Goal: Information Seeking & Learning: Compare options

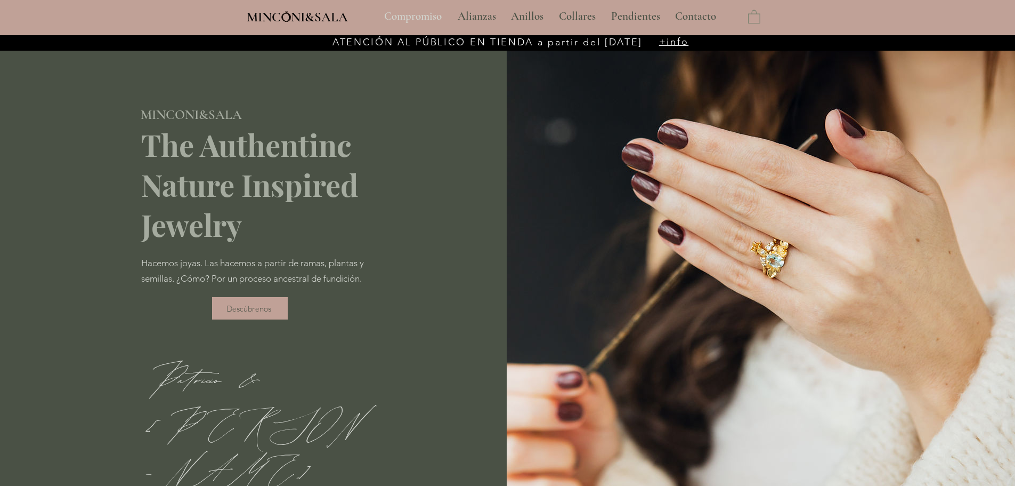
drag, startPoint x: 0, startPoint y: 0, endPoint x: 415, endPoint y: 12, distance: 415.3
click at [416, 13] on p "Compromiso" at bounding box center [413, 16] width 68 height 27
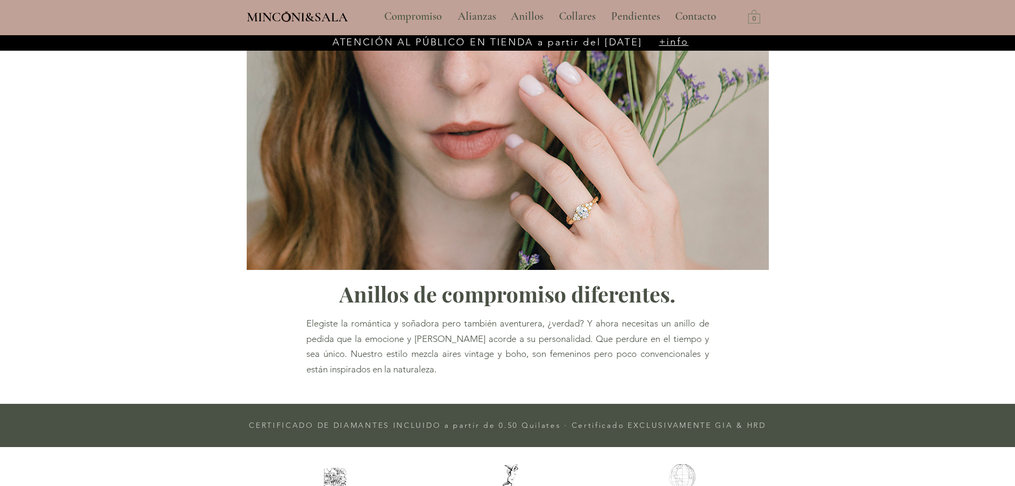
type input "**********"
select select "**********"
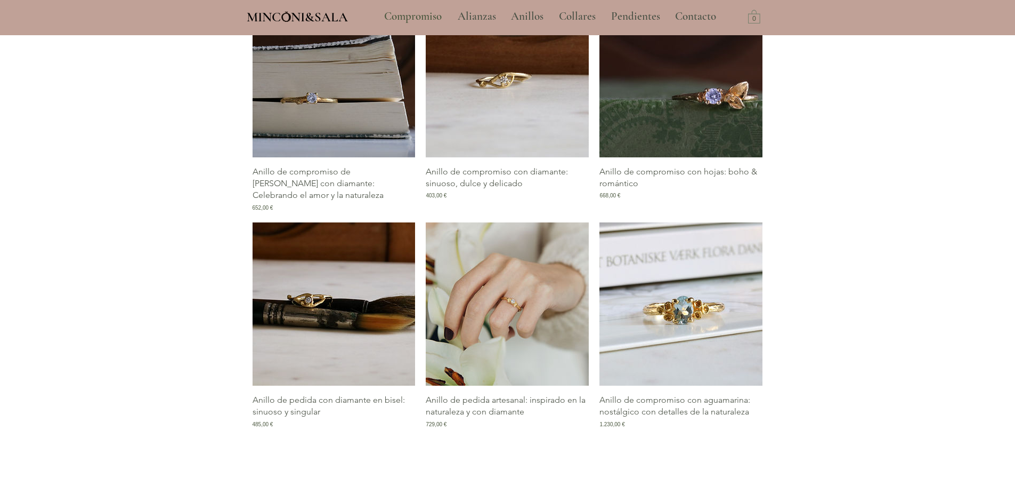
scroll to position [586, 0]
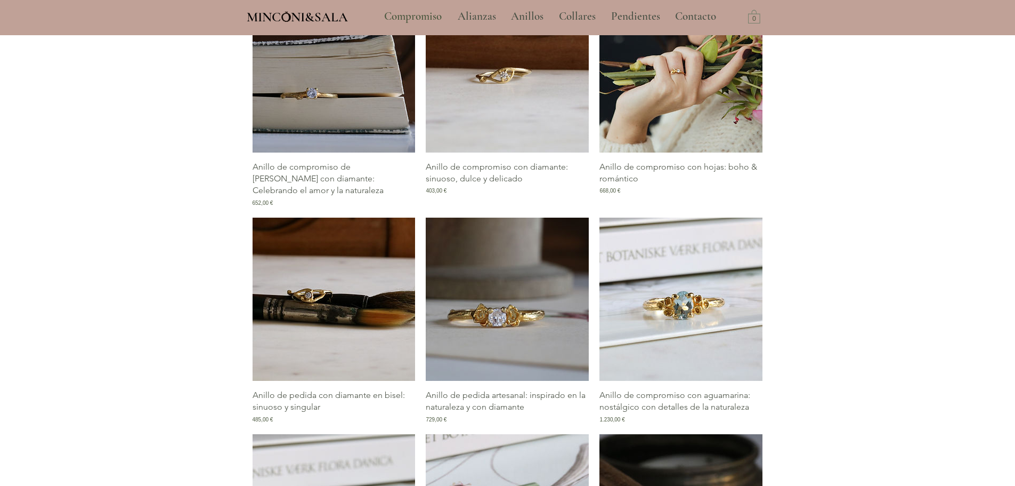
click at [670, 111] on img "Galería de Anillo de compromiso con hojas: boho & romántico" at bounding box center [681, 70] width 163 height 163
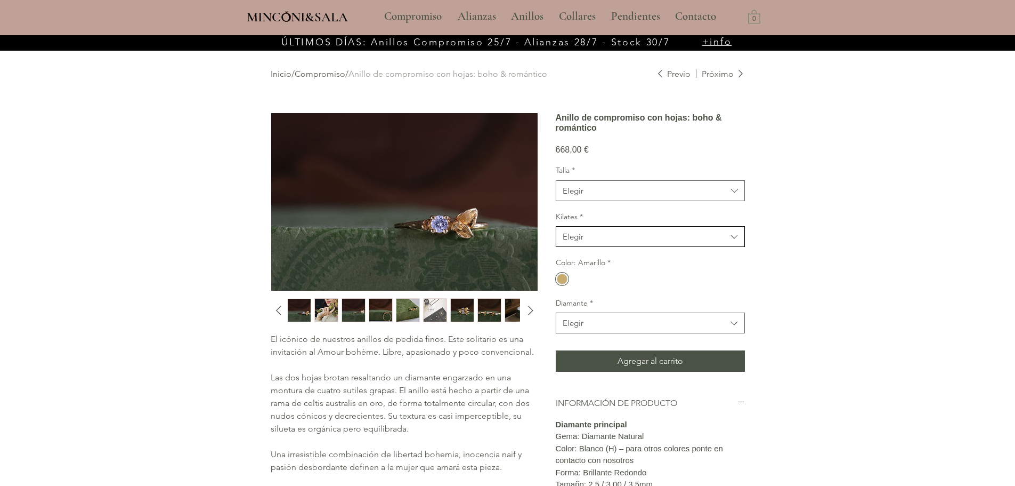
click at [646, 242] on span "Elegir" at bounding box center [645, 236] width 164 height 11
click at [644, 328] on span "Elegir" at bounding box center [645, 322] width 164 height 11
click at [321, 72] on link "Compromiso" at bounding box center [320, 74] width 51 height 10
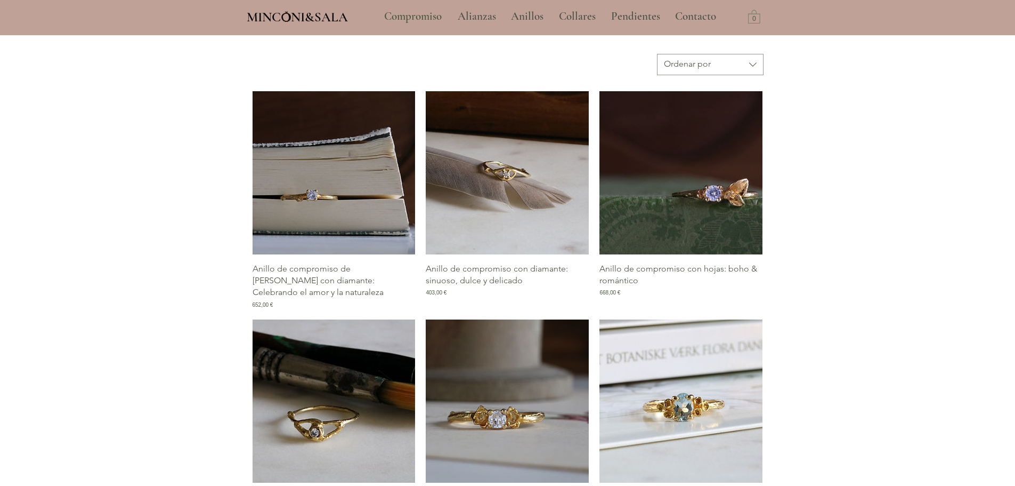
scroll to position [640, 0]
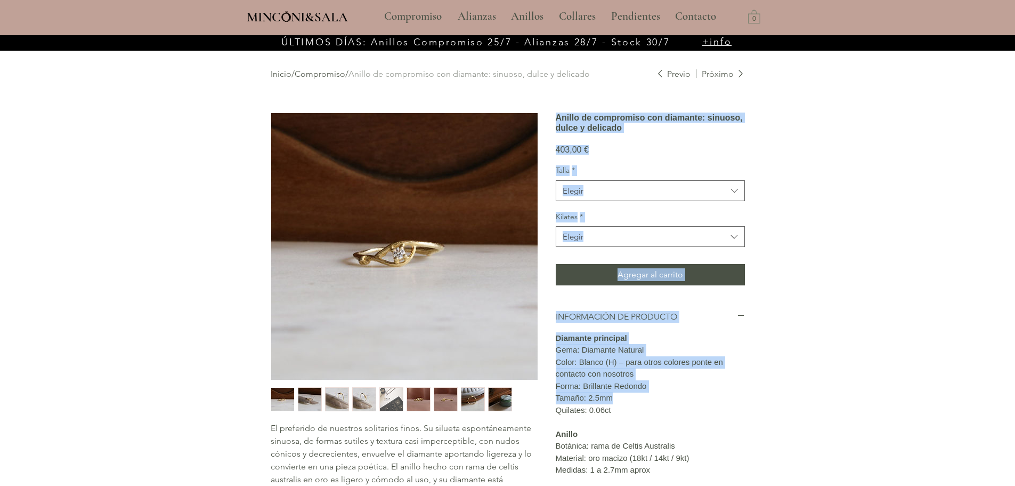
drag, startPoint x: 621, startPoint y: 436, endPoint x: 539, endPoint y: 438, distance: 81.6
click at [539, 438] on div "El preferido de nuestros solitarios finos. Su silueta espontáneamente sinuosa, …" at bounding box center [508, 394] width 474 height 564
click at [567, 404] on p "Tamaño: 2.5mm" at bounding box center [650, 398] width 189 height 12
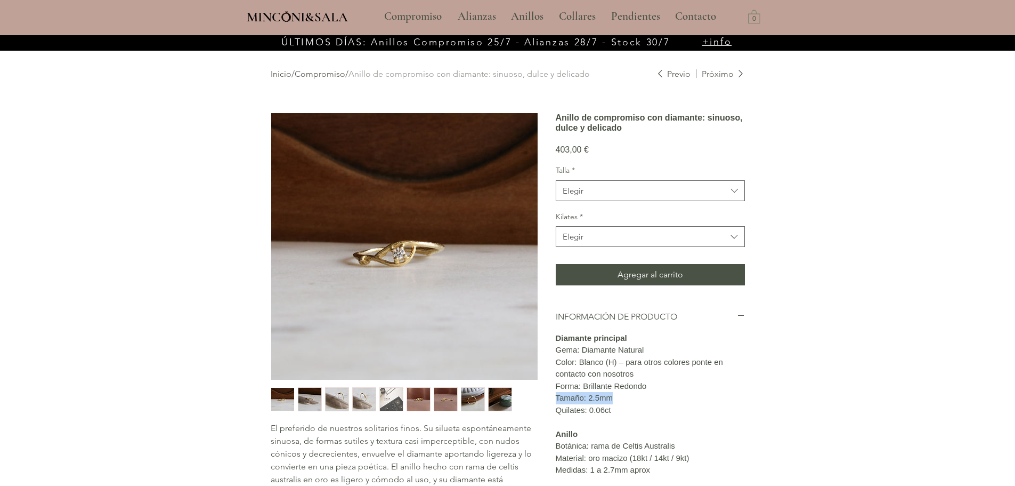
drag, startPoint x: 612, startPoint y: 437, endPoint x: 557, endPoint y: 437, distance: 55.4
click at [557, 404] on p "Tamaño: 2.5mm" at bounding box center [650, 398] width 189 height 12
click at [422, 15] on p "Compromiso" at bounding box center [413, 16] width 68 height 27
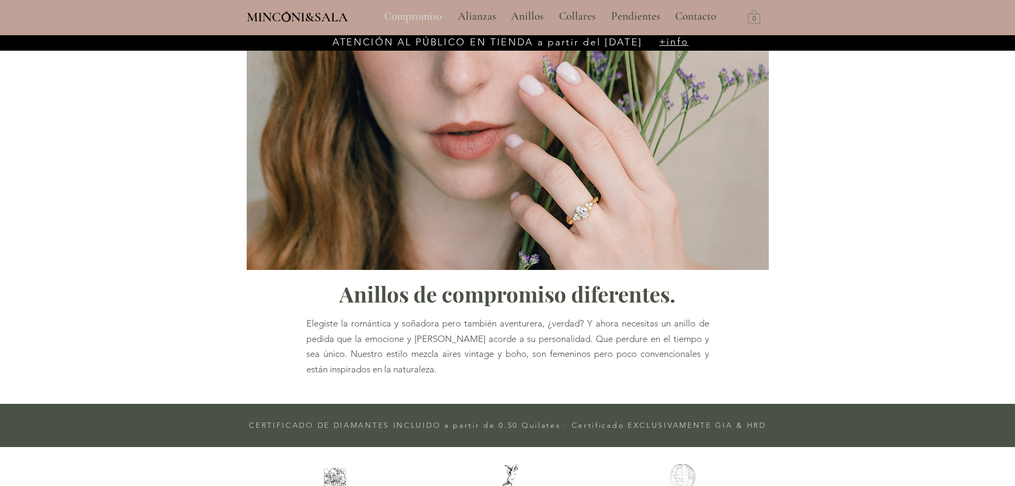
click at [416, 10] on p "Compromiso" at bounding box center [413, 16] width 68 height 27
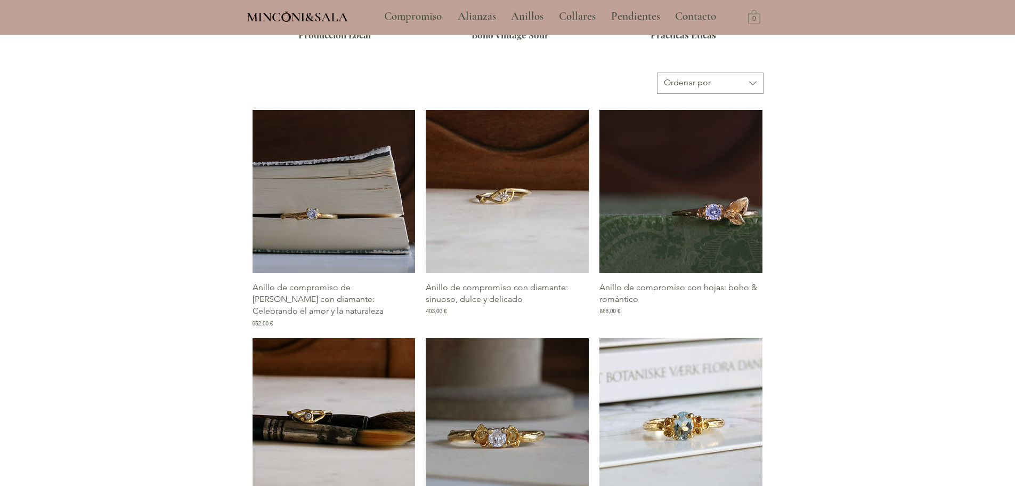
scroll to position [480, 0]
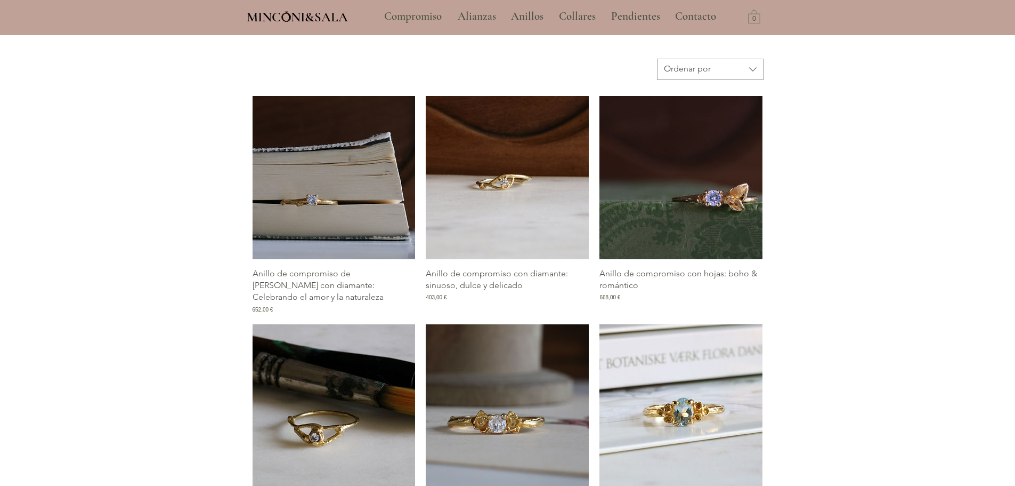
click at [382, 401] on img "Galería de Anillo de pedida con diamante en bisel: sinuoso y singular" at bounding box center [334, 405] width 163 height 163
click at [320, 400] on img "Galería de Anillo de pedida con diamante en bisel: sinuoso y singular" at bounding box center [334, 405] width 163 height 163
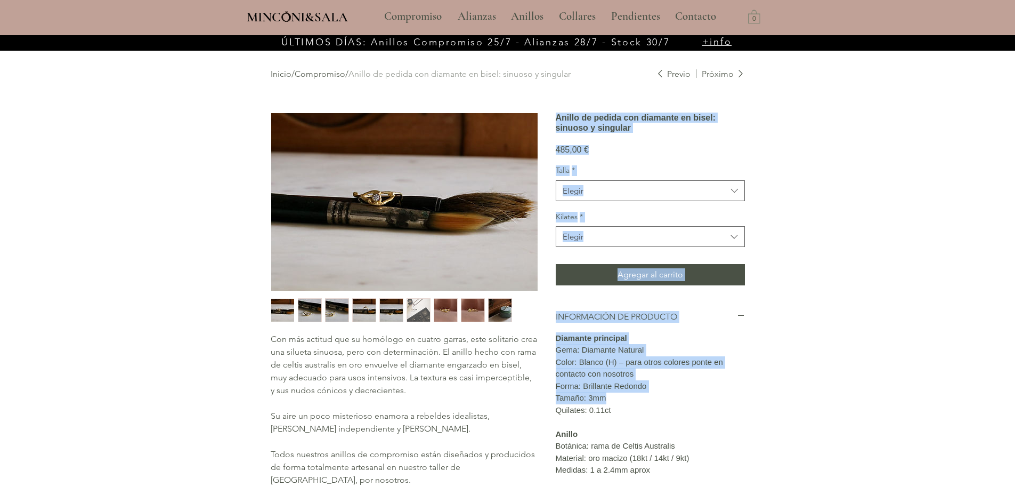
drag, startPoint x: 620, startPoint y: 435, endPoint x: 543, endPoint y: 435, distance: 77.3
click at [543, 435] on div "Con más actitud que su homólogo en cuatro garras, este solitario crea una silue…" at bounding box center [508, 394] width 474 height 564
click at [544, 435] on div "Con más actitud que su homólogo en cuatro garras, este solitario crea una silue…" at bounding box center [508, 394] width 474 height 564
click at [572, 404] on p "Tamaño: 3mm" at bounding box center [650, 398] width 189 height 12
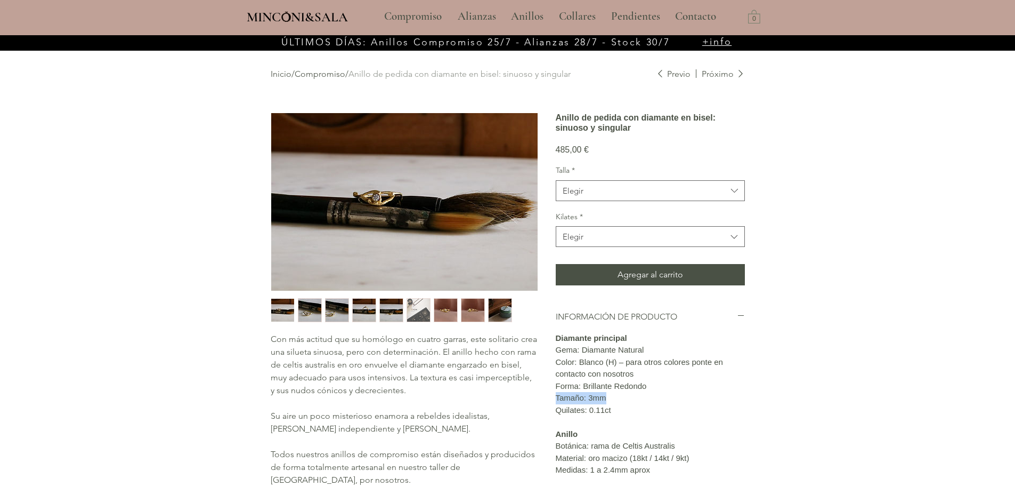
drag, startPoint x: 622, startPoint y: 436, endPoint x: 551, endPoint y: 436, distance: 71.4
click at [551, 436] on div "Con más actitud que su homólogo en cuatro garras, este solitario crea una silue…" at bounding box center [508, 394] width 474 height 564
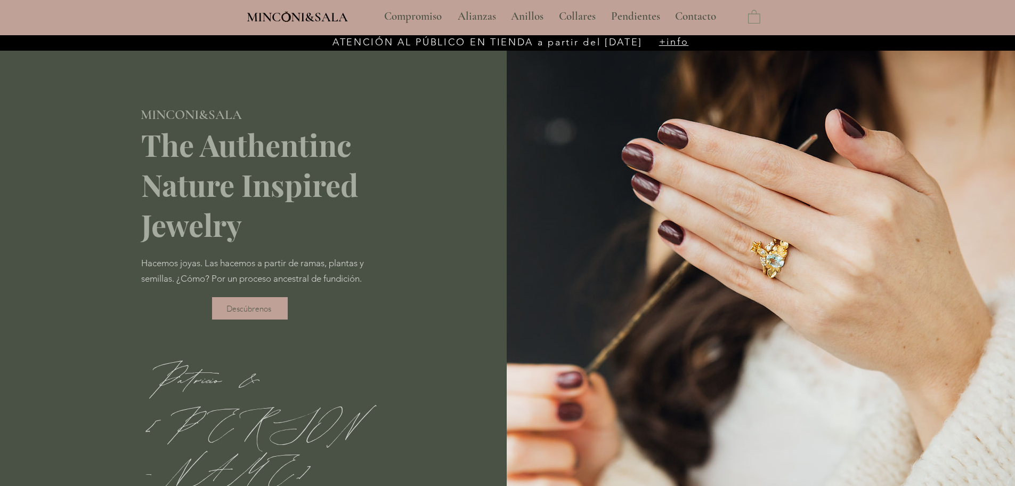
click at [411, 13] on p "Compromiso" at bounding box center [413, 16] width 68 height 27
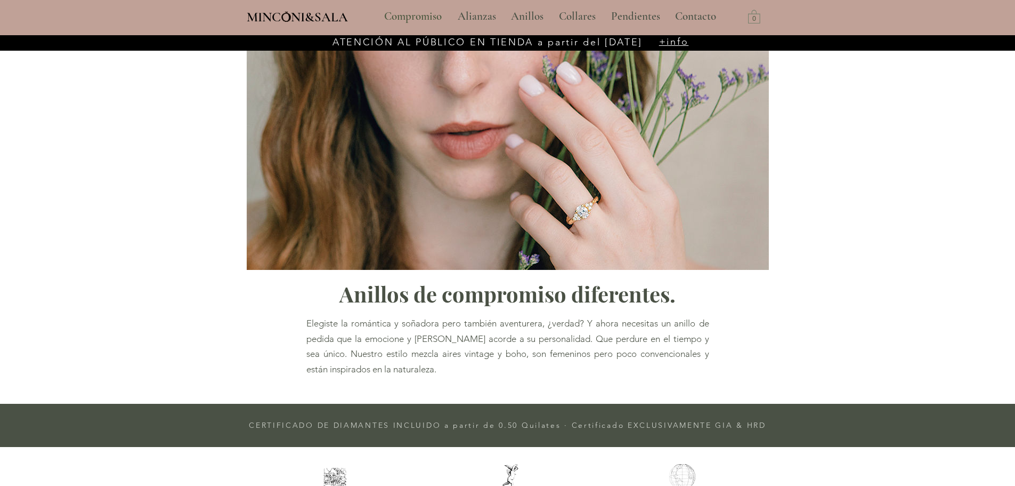
type input "**********"
select select "**********"
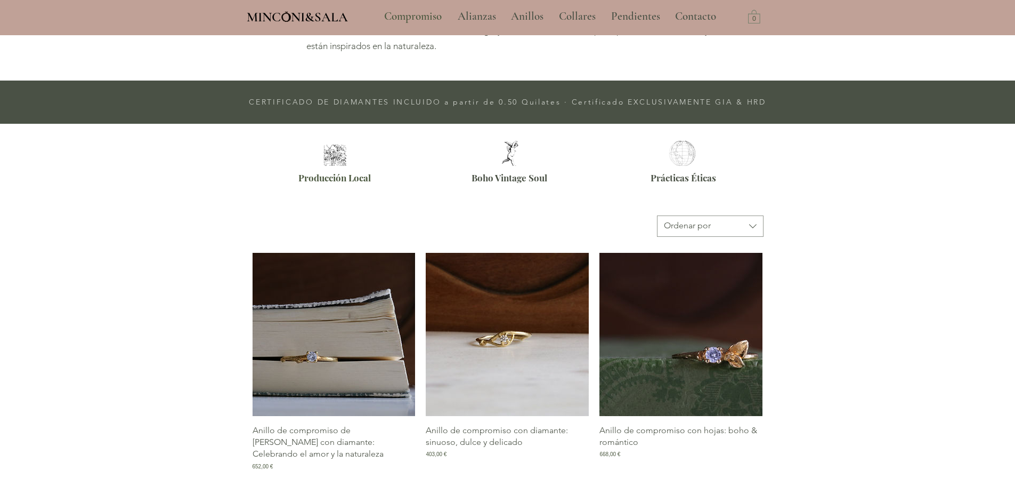
scroll to position [533, 0]
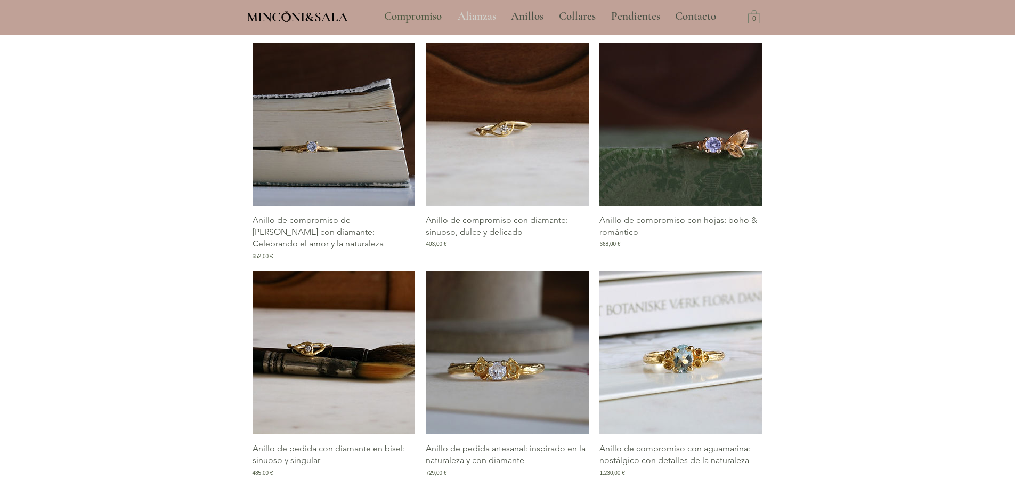
click at [480, 21] on p "Alianzas" at bounding box center [476, 16] width 49 height 27
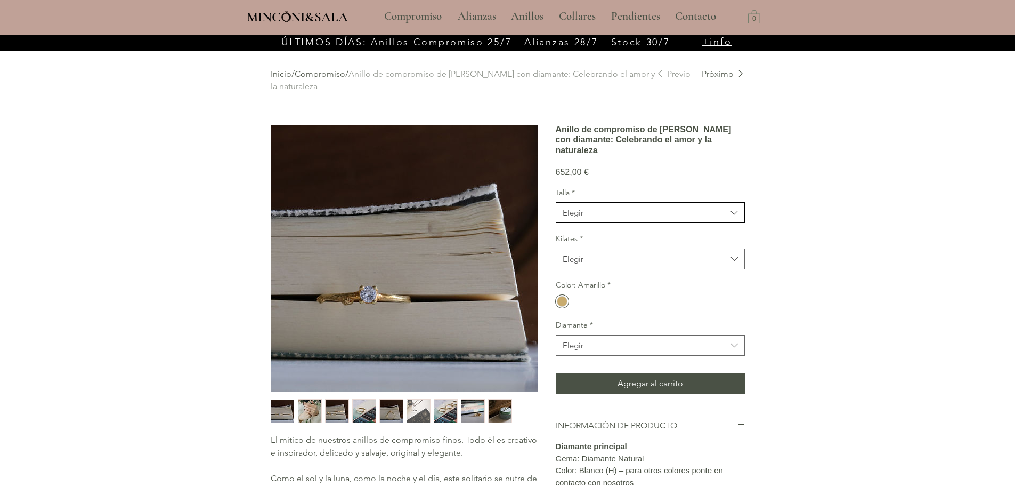
click at [630, 218] on span "Elegir" at bounding box center [645, 212] width 164 height 11
click at [610, 285] on span "10" at bounding box center [650, 278] width 175 height 11
click at [613, 269] on button "Elegir" at bounding box center [650, 258] width 189 height 21
click at [605, 296] on div "18kt" at bounding box center [650, 286] width 188 height 20
click at [561, 306] on div "main content" at bounding box center [562, 301] width 11 height 11
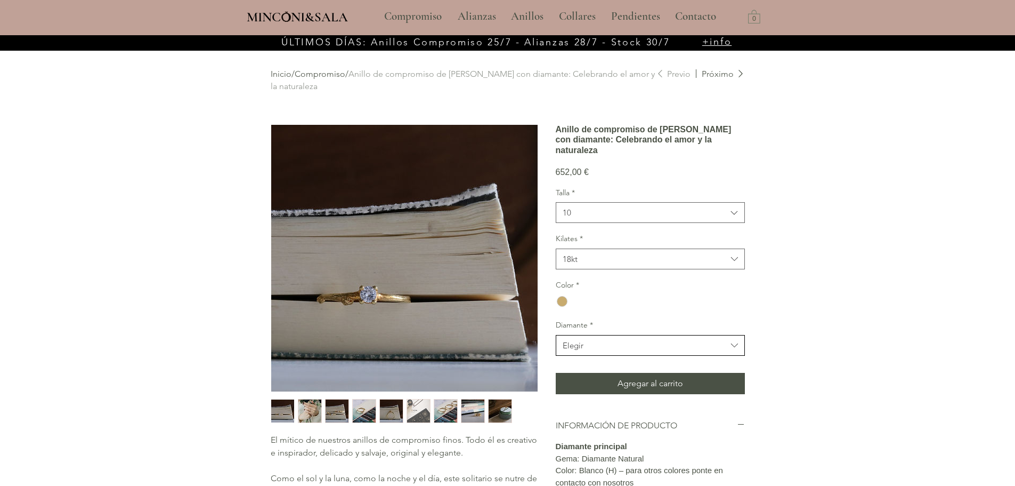
click at [590, 351] on span "Elegir" at bounding box center [645, 344] width 164 height 11
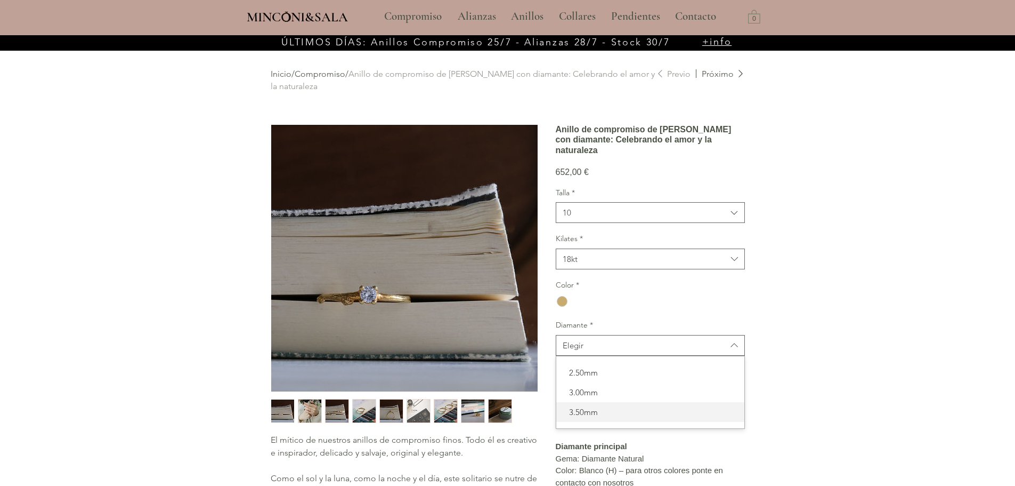
click at [595, 417] on span "3.50mm" at bounding box center [650, 411] width 175 height 11
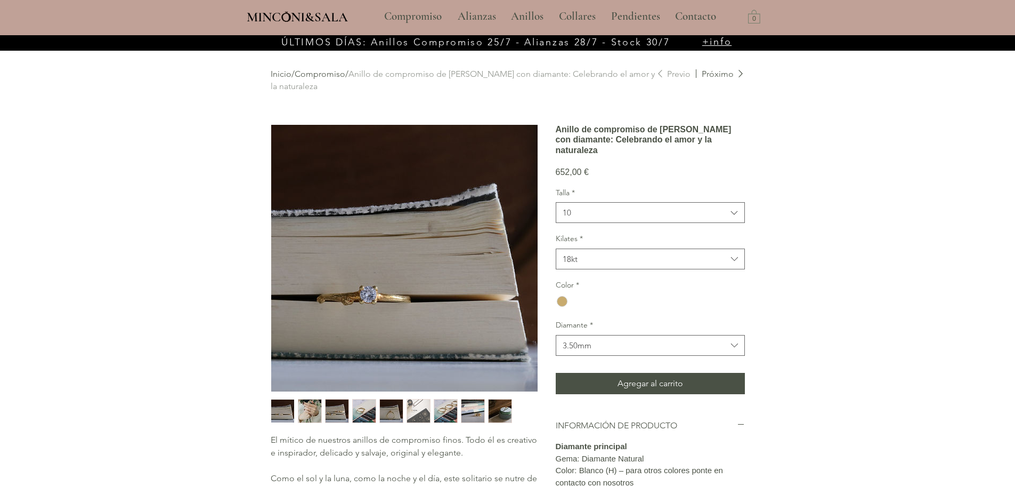
click at [808, 329] on div "main content" at bounding box center [507, 424] width 1015 height 778
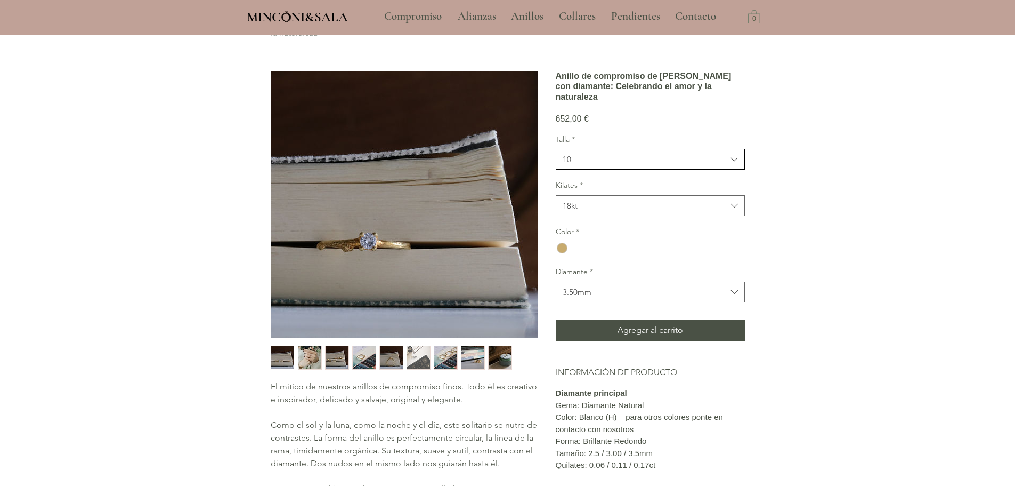
click at [570, 165] on div "10" at bounding box center [567, 158] width 9 height 11
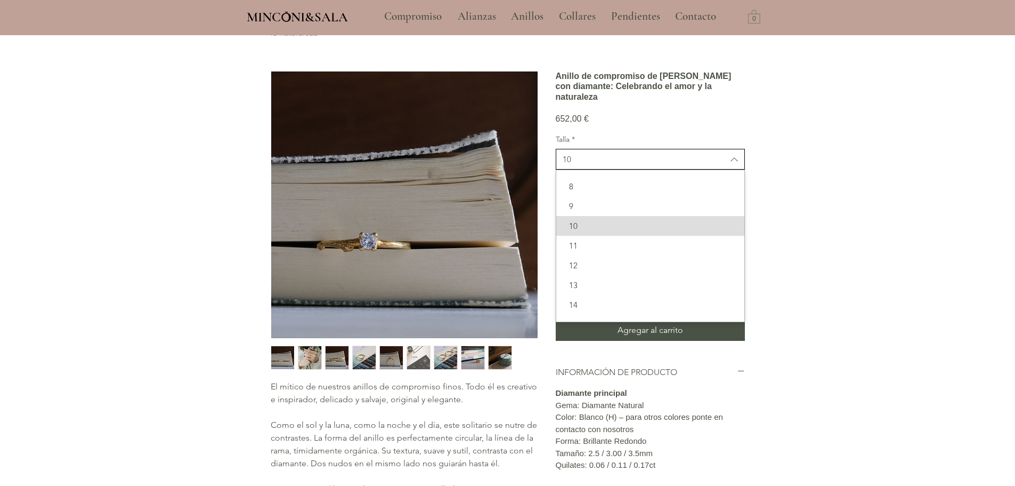
click at [570, 165] on div "10" at bounding box center [567, 158] width 9 height 11
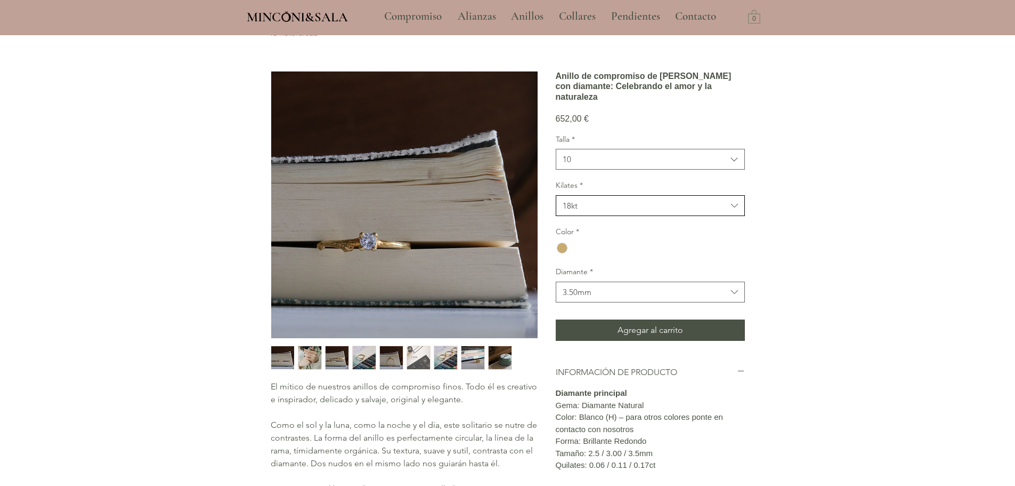
click at [596, 211] on span "18kt" at bounding box center [645, 205] width 164 height 11
click at [598, 242] on div "18kt" at bounding box center [650, 233] width 188 height 20
click at [596, 277] on label "Diamante *" at bounding box center [650, 271] width 189 height 11
click at [558, 253] on div "main content" at bounding box center [562, 247] width 11 height 11
drag, startPoint x: 560, startPoint y: 82, endPoint x: 626, endPoint y: 135, distance: 84.1
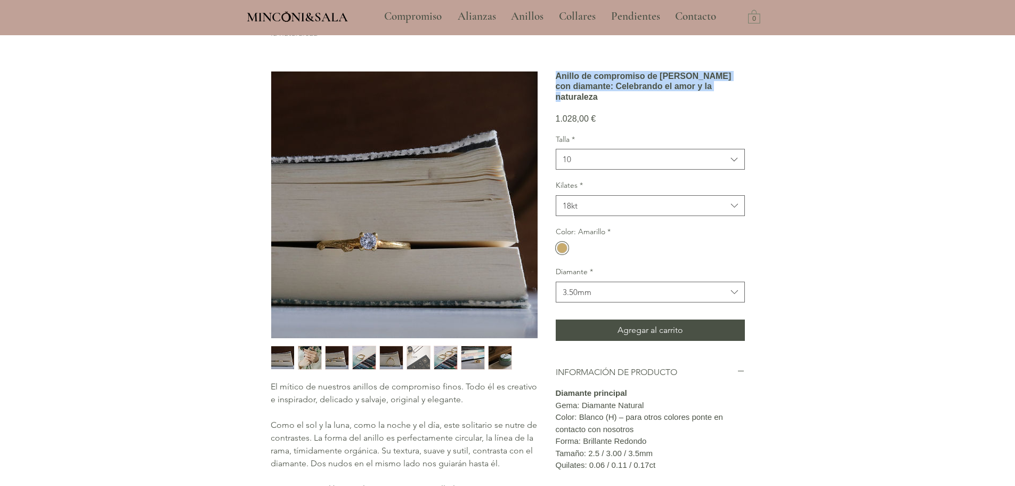
click at [626, 102] on h1 "Anillo de compromiso de rama con diamante: Celebrando el amor y la naturaleza" at bounding box center [650, 86] width 189 height 31
copy h1 "Anillo de compromiso de rama con diamante: Celebrando el amor y la naturaleza"
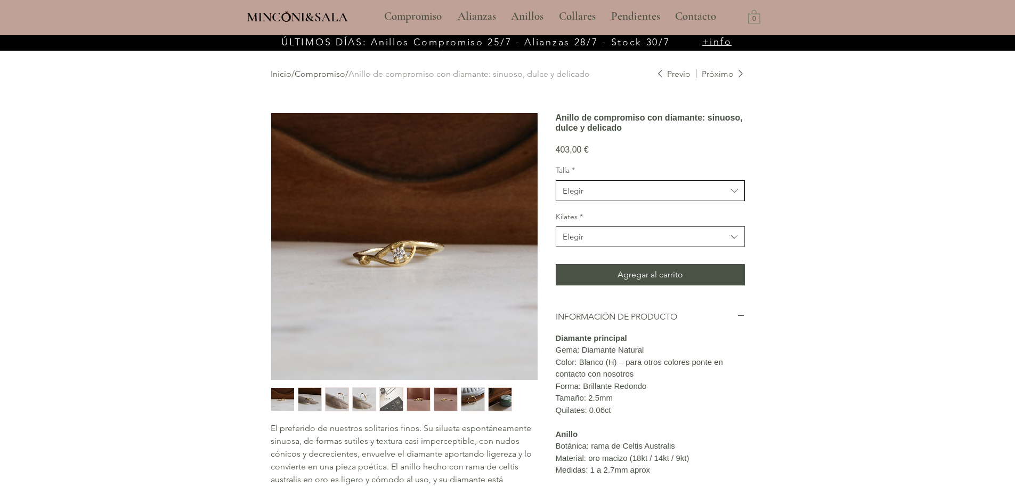
click at [605, 196] on span "Elegir" at bounding box center [645, 190] width 164 height 11
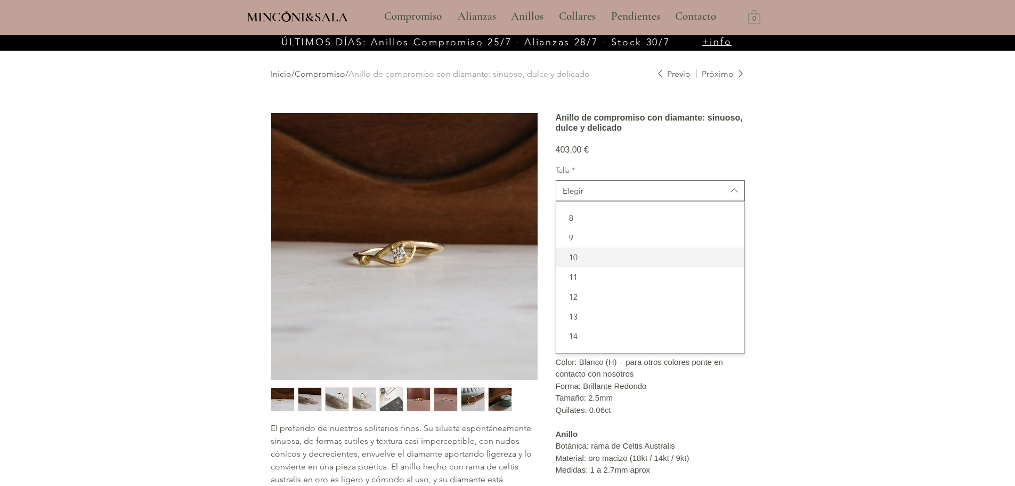
click at [581, 263] on span "10" at bounding box center [650, 257] width 175 height 11
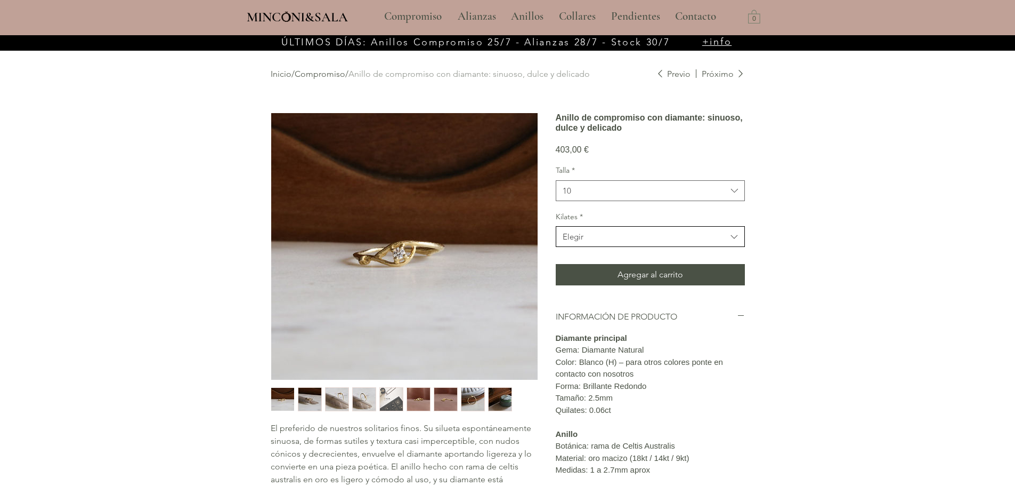
click at [606, 242] on span "Elegir" at bounding box center [645, 236] width 164 height 11
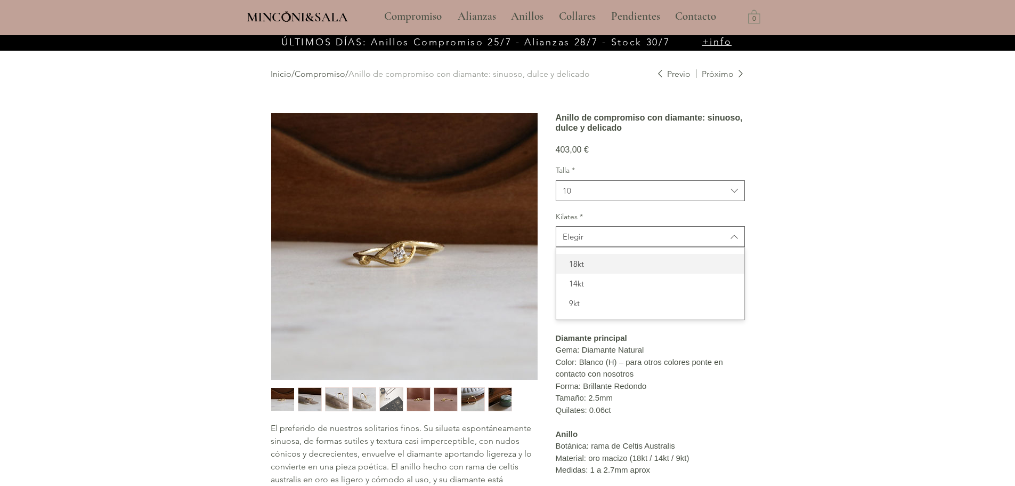
click at [599, 269] on span "18kt" at bounding box center [650, 263] width 175 height 11
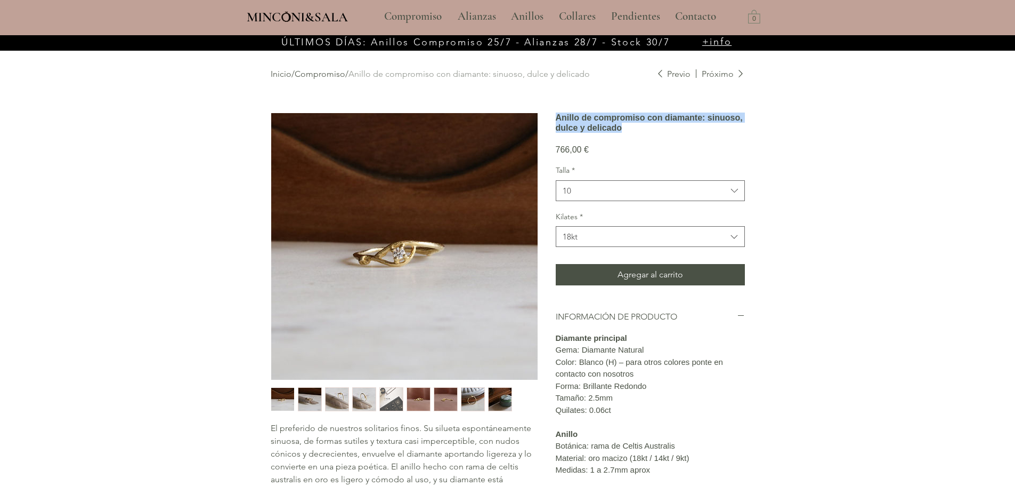
drag, startPoint x: 557, startPoint y: 120, endPoint x: 611, endPoint y: 153, distance: 63.2
click at [611, 133] on h1 "Anillo de compromiso con diamante: sinuoso, dulce y delicado" at bounding box center [650, 122] width 189 height 20
copy h1 "Anillo de compromiso con diamante: sinuoso, dulce y delicado"
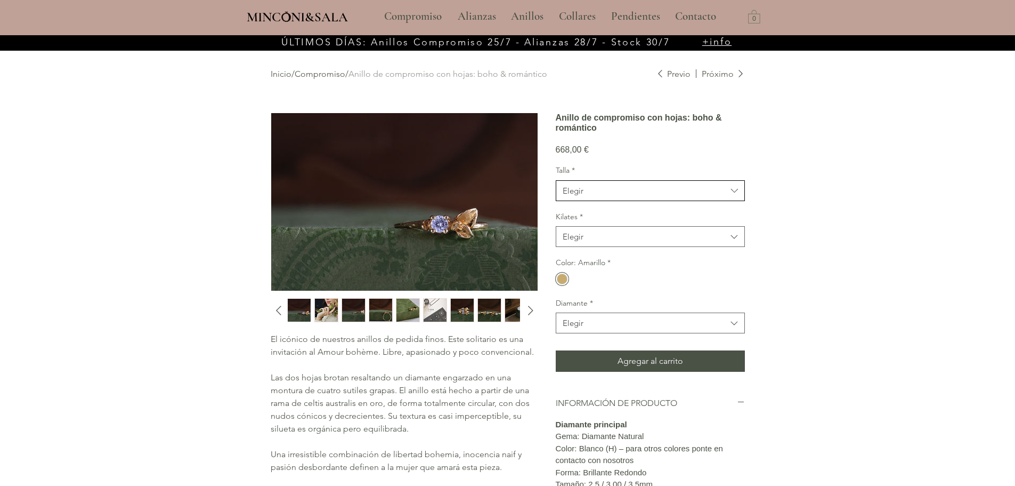
click at [622, 196] on span "Elegir" at bounding box center [645, 190] width 164 height 11
click at [585, 263] on span "10" at bounding box center [650, 257] width 175 height 11
click at [622, 242] on span "Elegir" at bounding box center [645, 236] width 164 height 11
click at [603, 269] on span "18kt" at bounding box center [650, 263] width 175 height 11
click at [603, 331] on button "Elegir" at bounding box center [650, 322] width 189 height 21
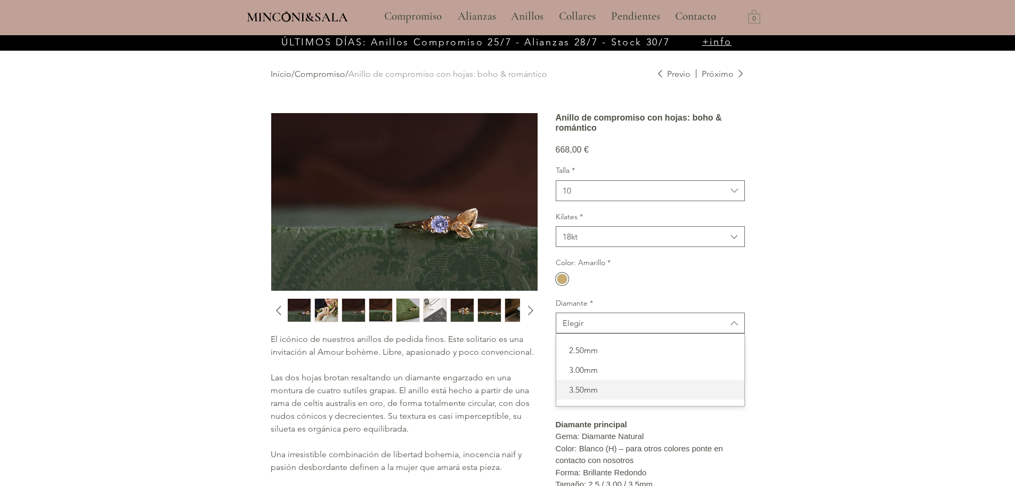
click at [594, 395] on span "3.50mm" at bounding box center [650, 389] width 175 height 11
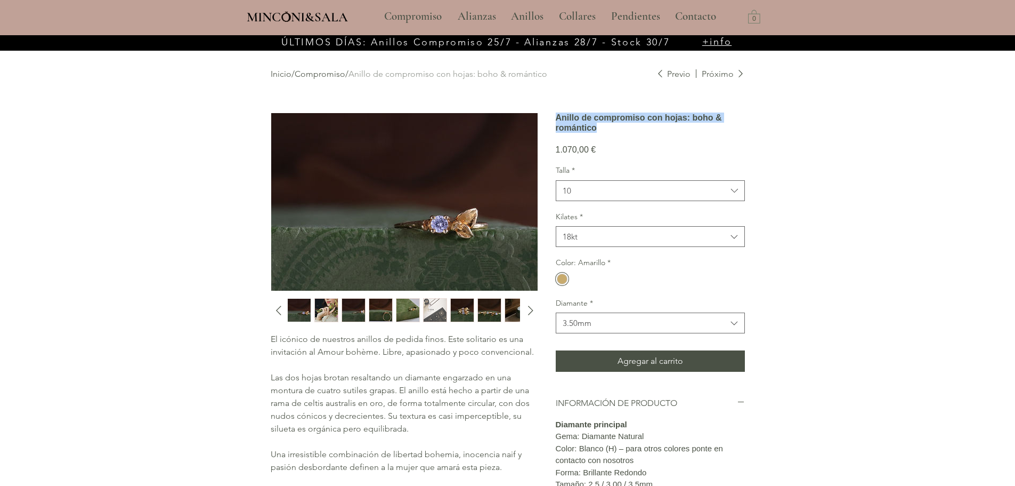
drag, startPoint x: 557, startPoint y: 118, endPoint x: 714, endPoint y: 141, distance: 158.4
click at [714, 133] on h1 "Anillo de compromiso con hojas: boho & romántico" at bounding box center [650, 122] width 189 height 20
copy h1 "Anillo de compromiso con hojas: boho & romántico"
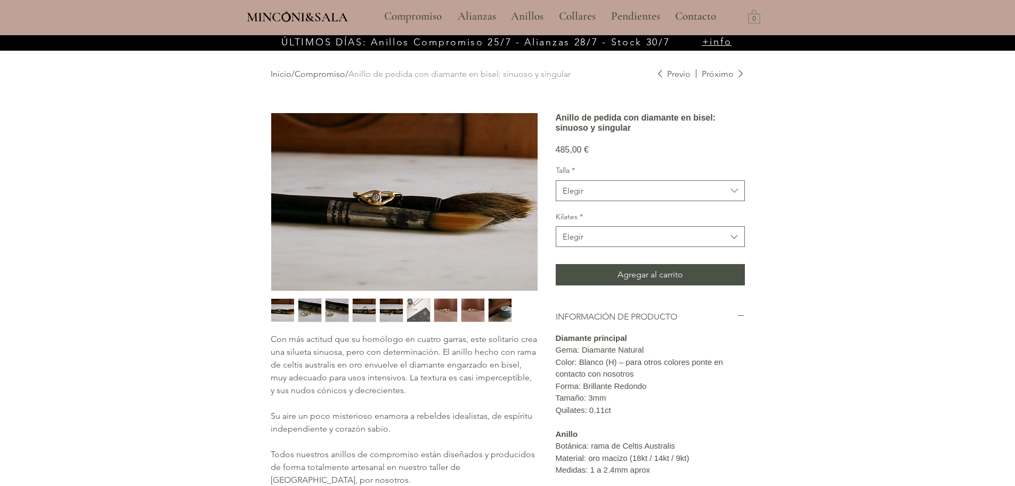
click at [569, 201] on div "Talla * Elegir" at bounding box center [650, 183] width 189 height 36
click at [569, 196] on div "Elegir" at bounding box center [573, 190] width 21 height 11
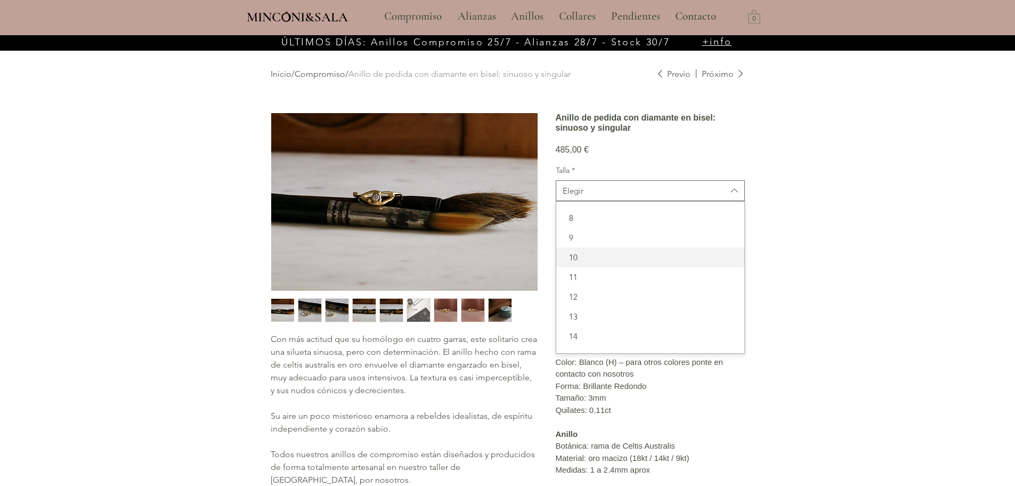
click at [579, 263] on span "10" at bounding box center [650, 257] width 175 height 11
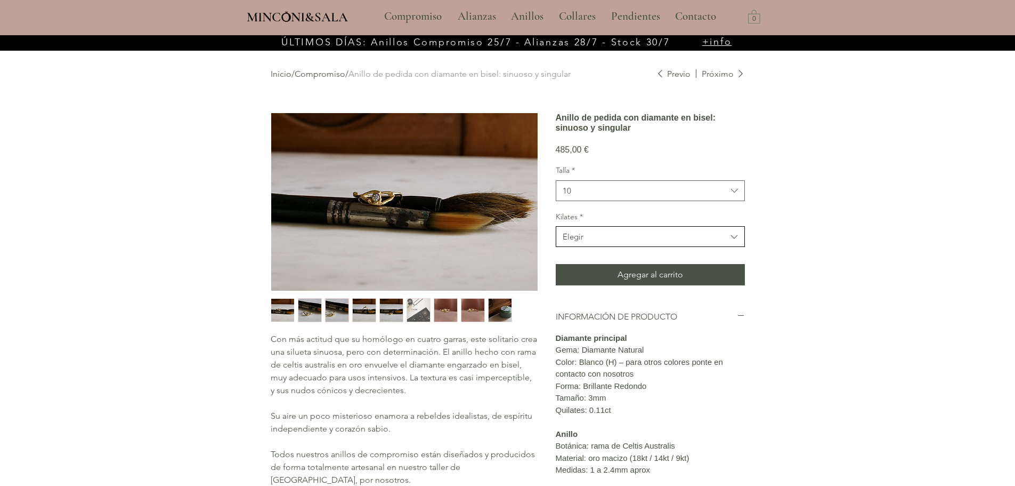
click at [602, 242] on span "Elegir" at bounding box center [645, 236] width 164 height 11
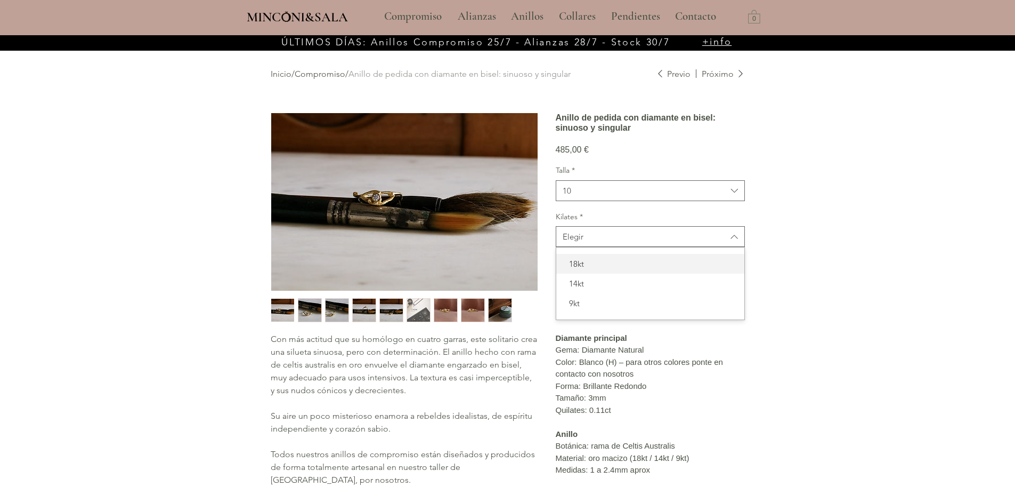
click at [598, 269] on span "18kt" at bounding box center [650, 263] width 175 height 11
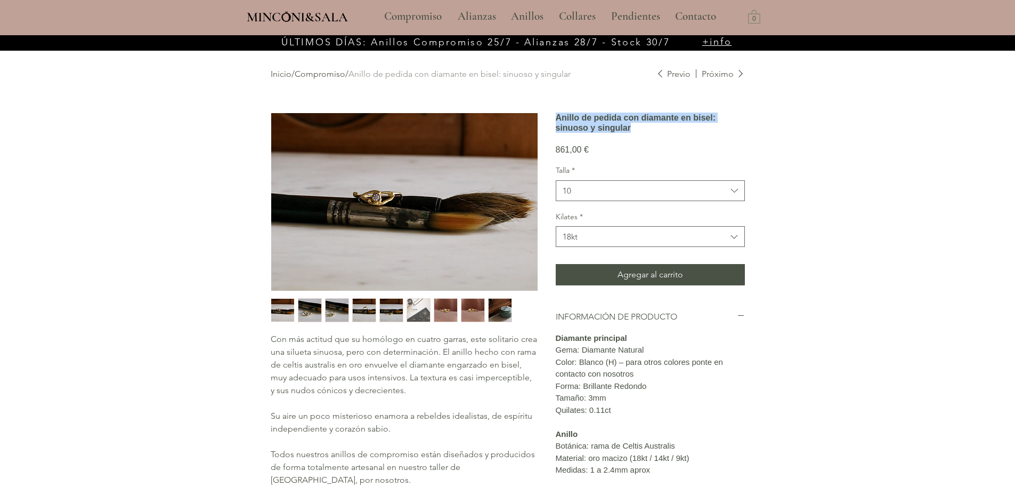
drag, startPoint x: 604, startPoint y: 153, endPoint x: 551, endPoint y: 122, distance: 61.9
click at [551, 122] on div "Con más actitud que su homólogo en cuatro garras, este solitario crea una silue…" at bounding box center [508, 394] width 474 height 564
copy h1 "Anillo de pedida con diamante en bisel: sinuoso y singular"
drag, startPoint x: 308, startPoint y: 0, endPoint x: 204, endPoint y: 375, distance: 388.9
click at [204, 376] on div "main content" at bounding box center [507, 369] width 1015 height 669
